Goal: Check status: Check status

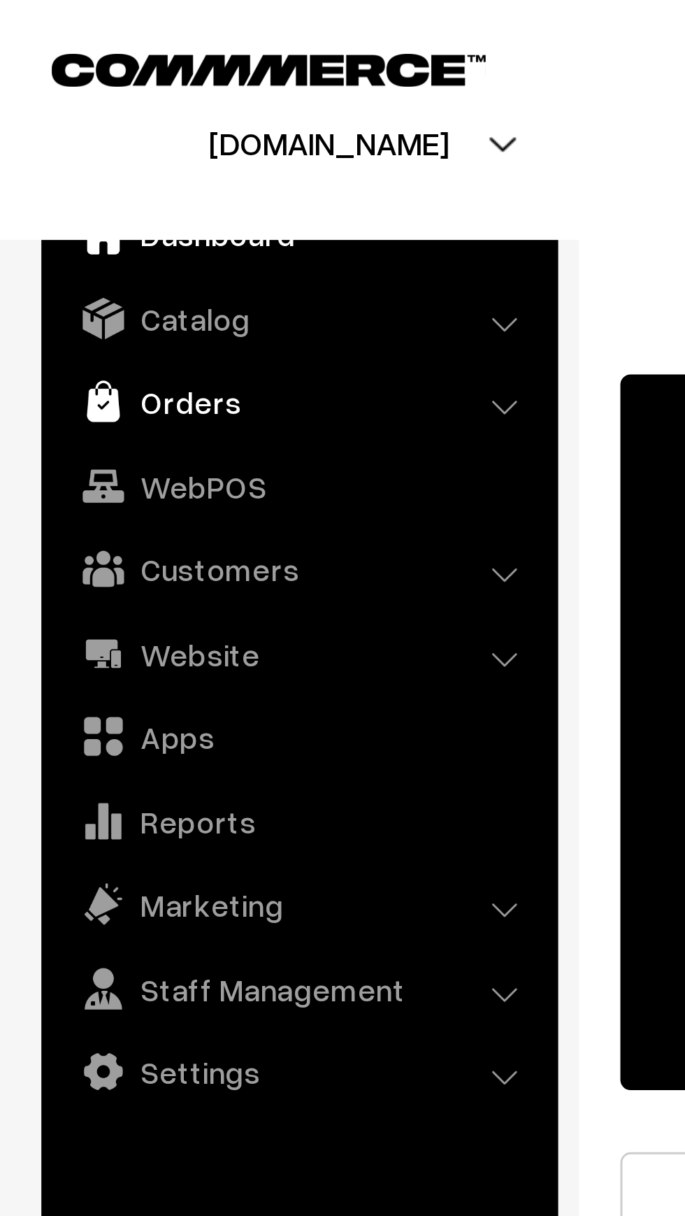
click at [82, 141] on link "Orders" at bounding box center [100, 135] width 166 height 25
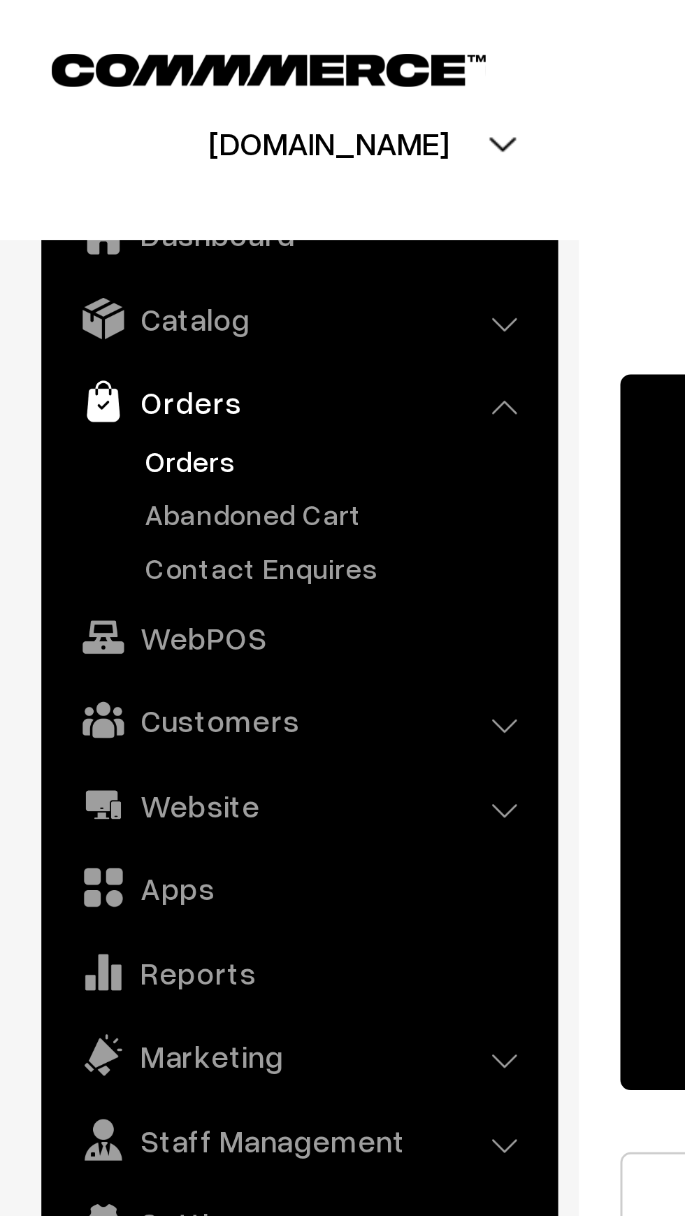
click at [83, 158] on link "Orders" at bounding box center [114, 155] width 138 height 15
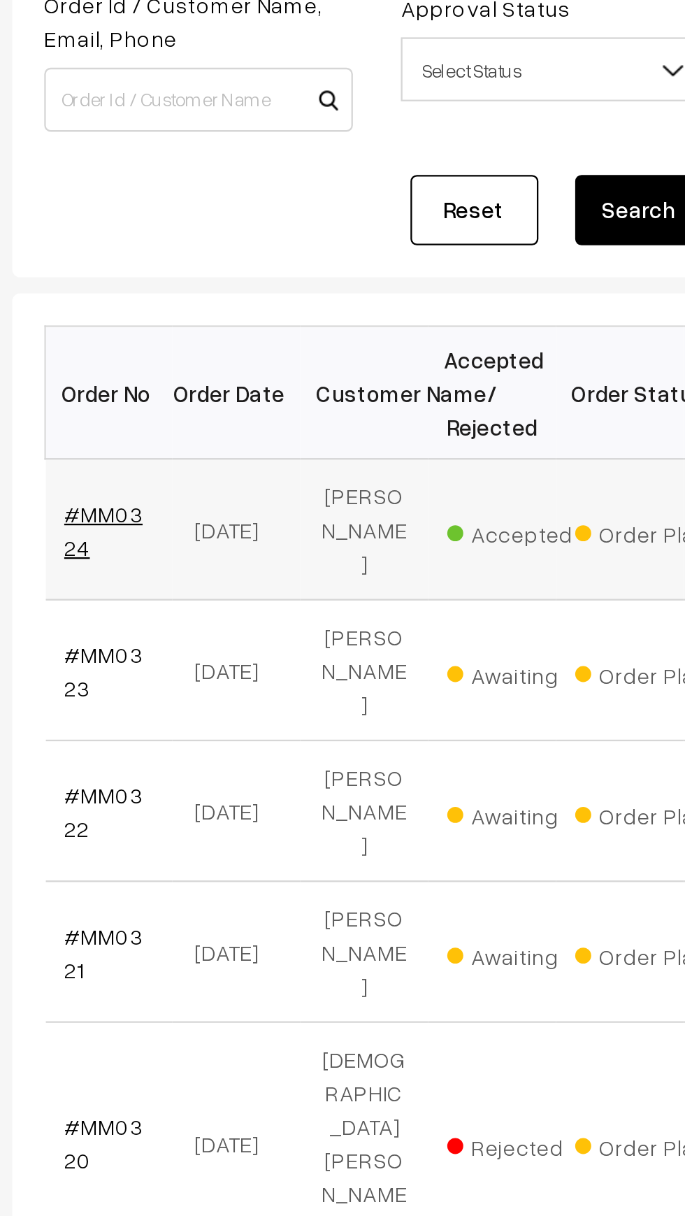
click at [249, 367] on link "#MM0324" at bounding box center [236, 379] width 34 height 27
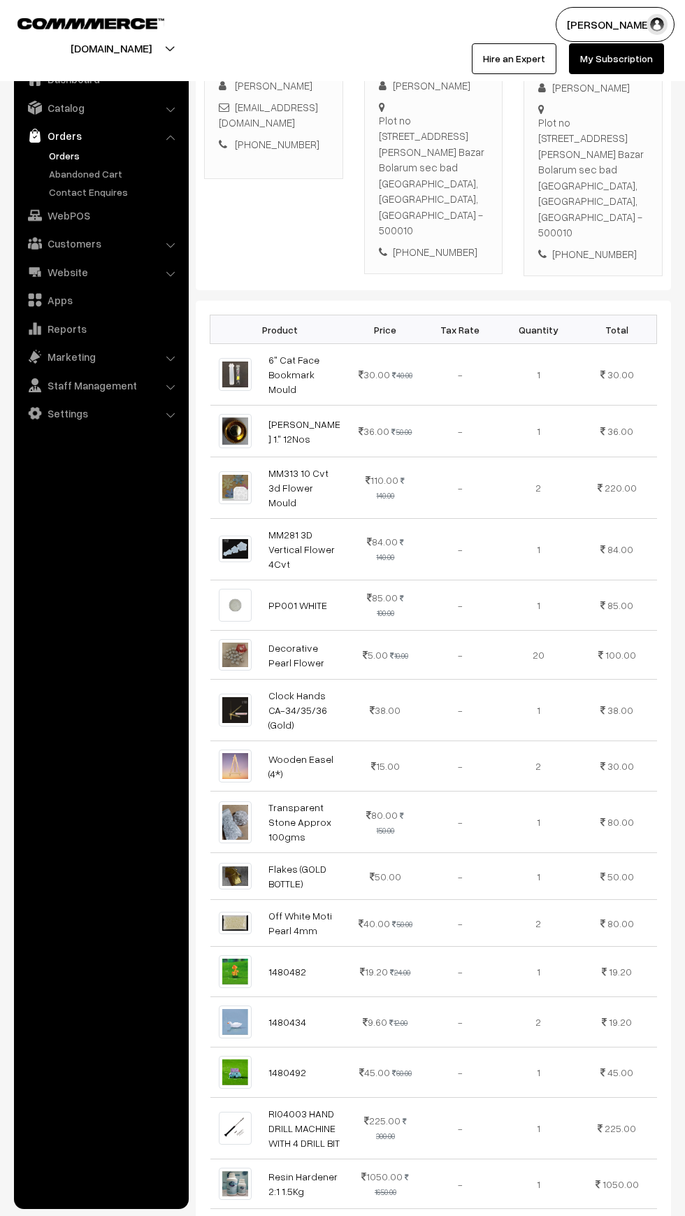
scroll to position [275, 0]
